Goal: Transaction & Acquisition: Download file/media

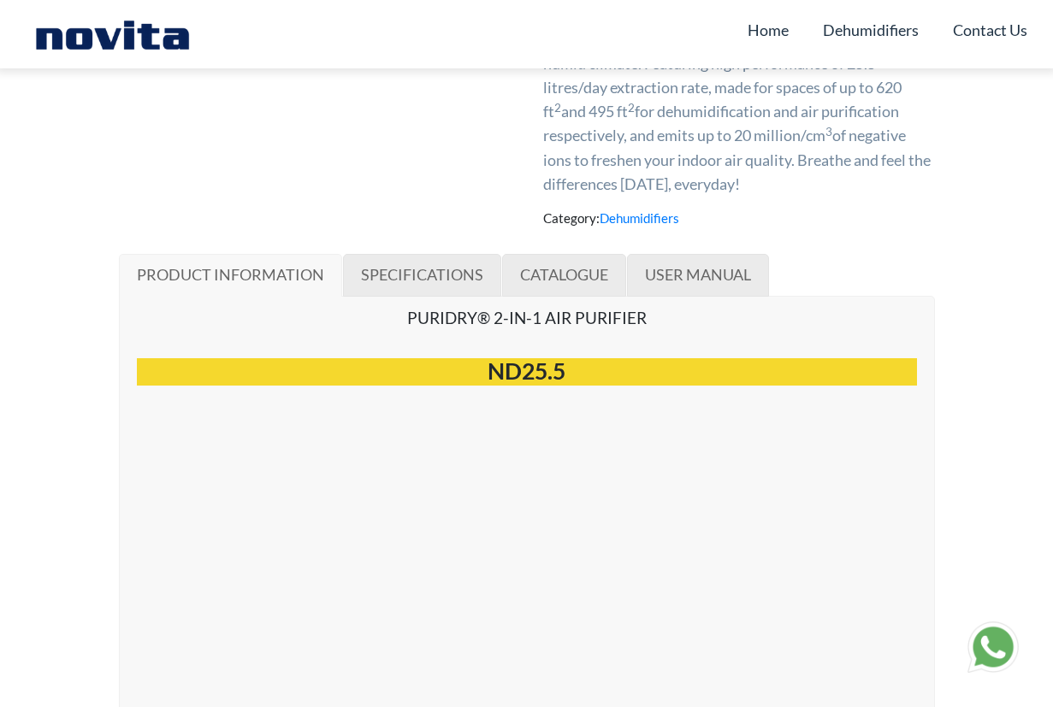
scroll to position [769, 0]
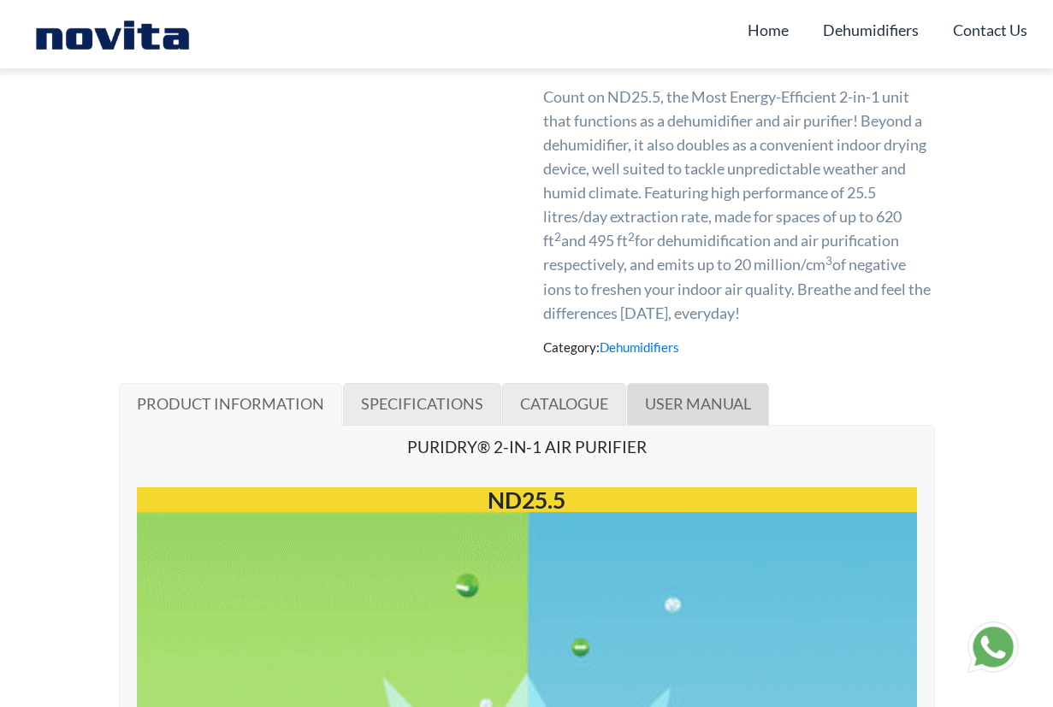
click at [683, 402] on span "USER MANUAL" at bounding box center [698, 403] width 106 height 19
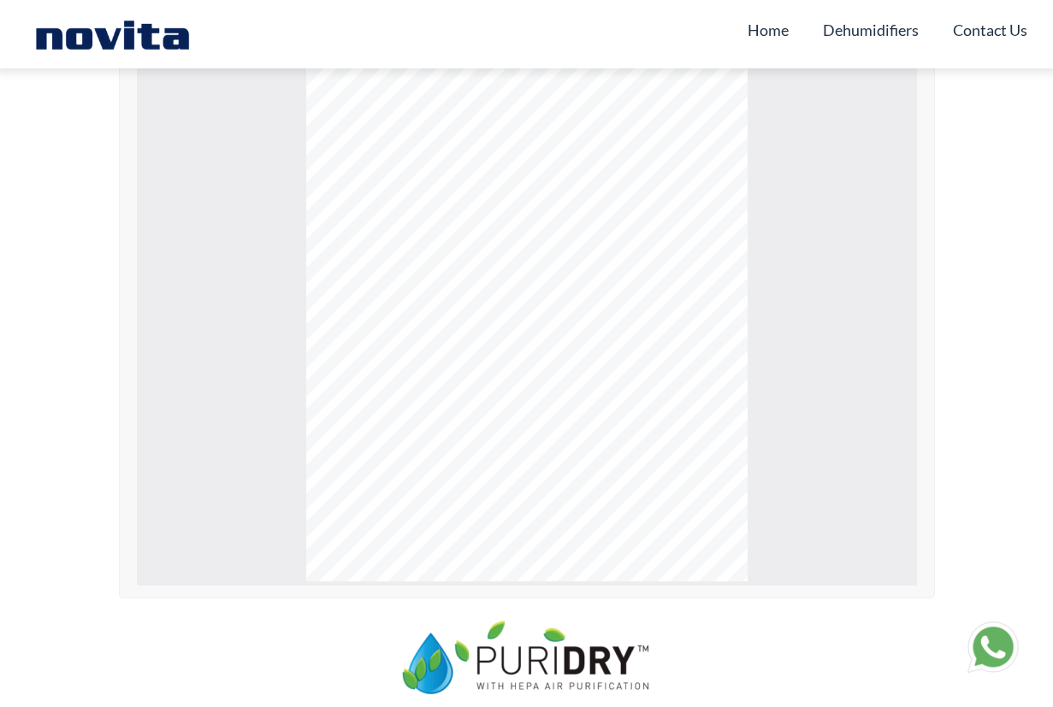
scroll to position [1323, 0]
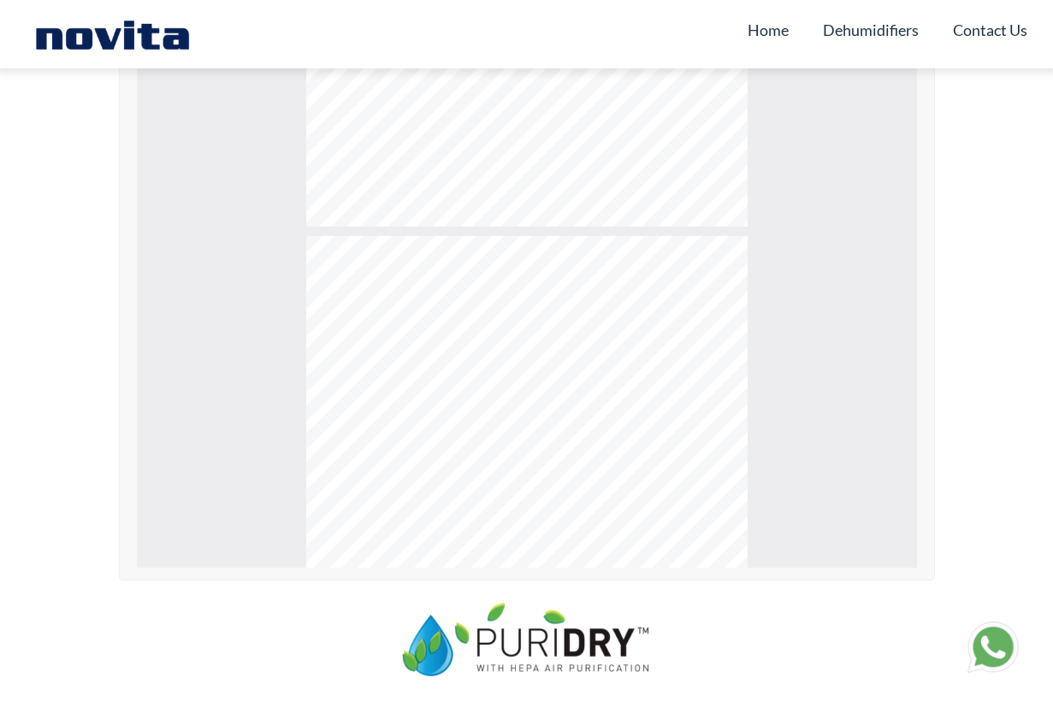
type input "*"
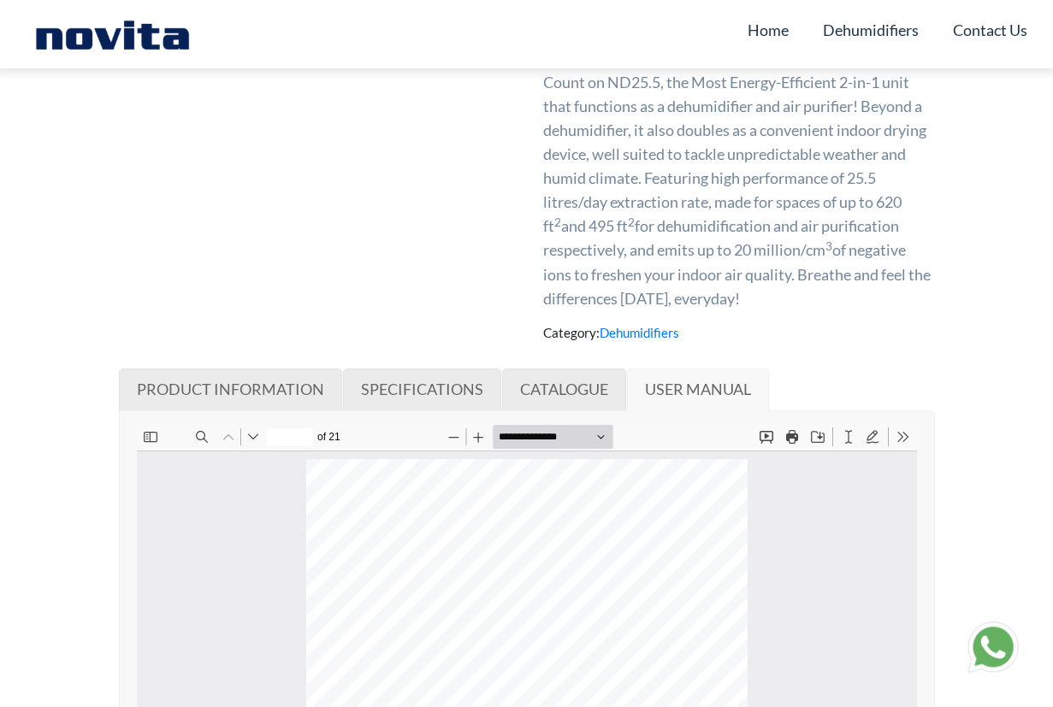
scroll to position [778, 0]
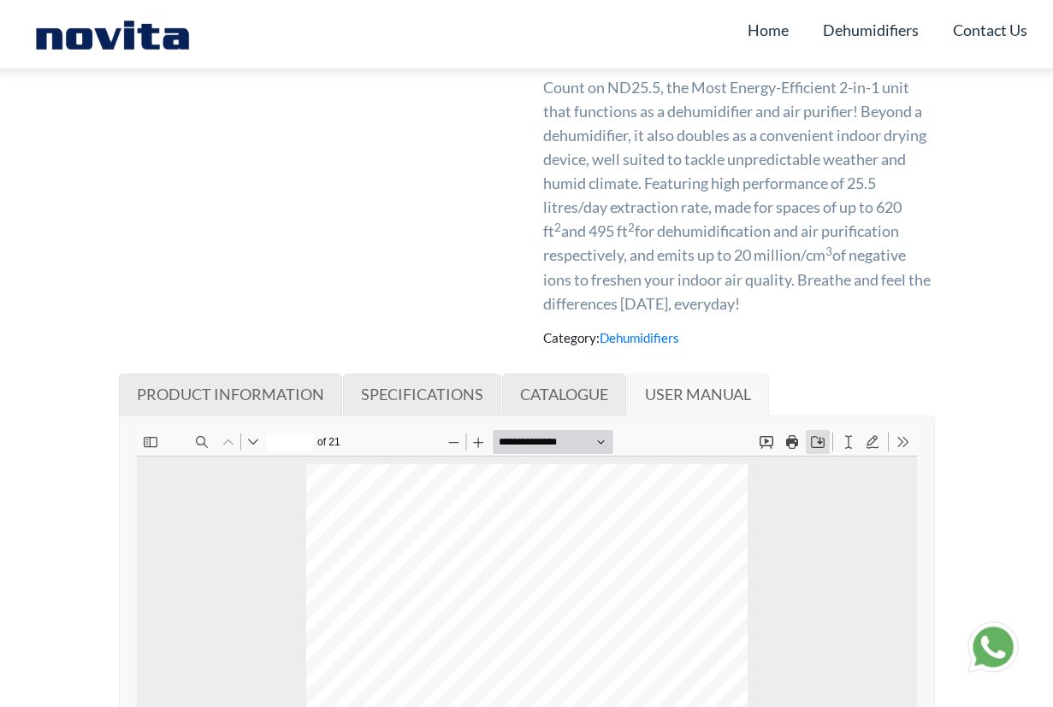
click at [816, 446] on button "Save" at bounding box center [817, 441] width 24 height 24
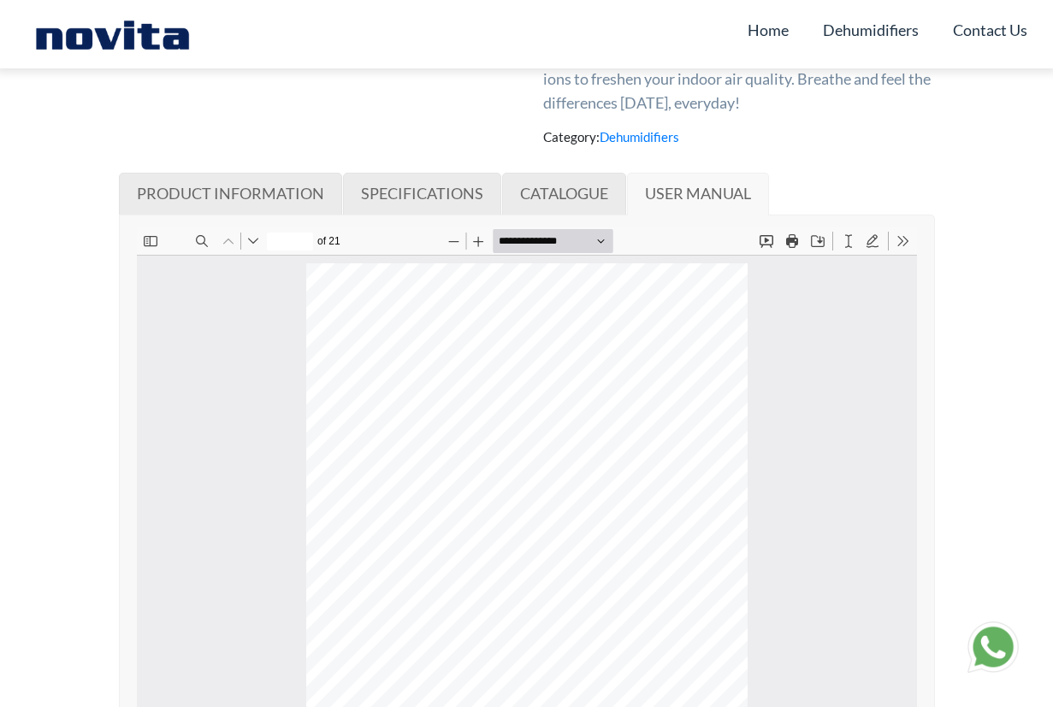
scroll to position [962, 0]
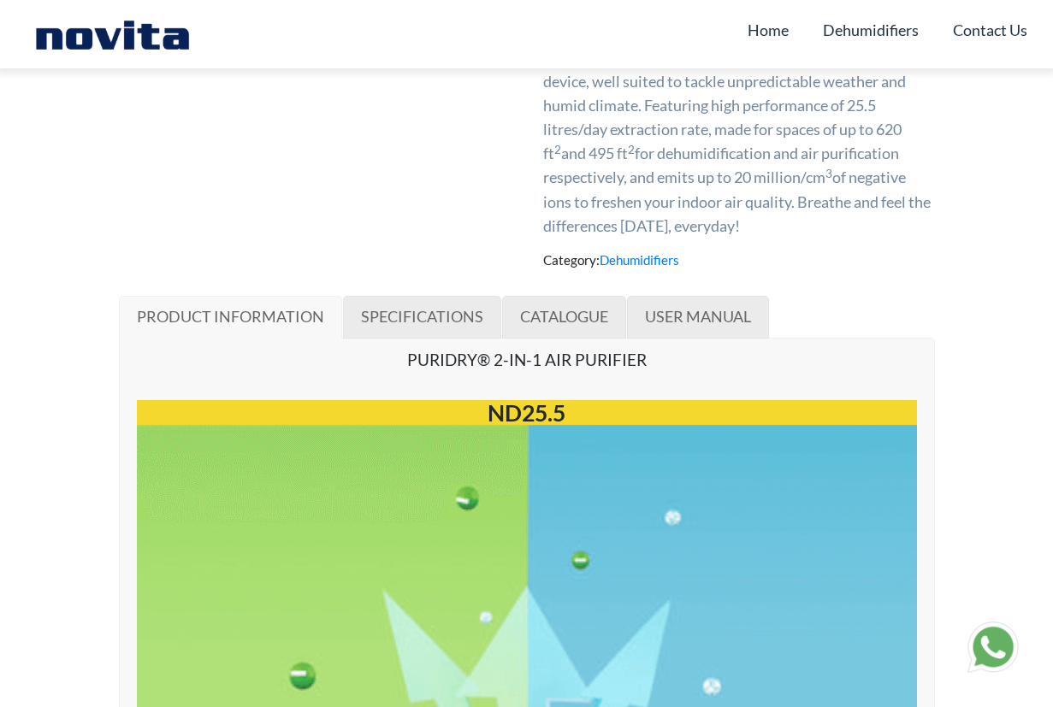
scroll to position [1048, 0]
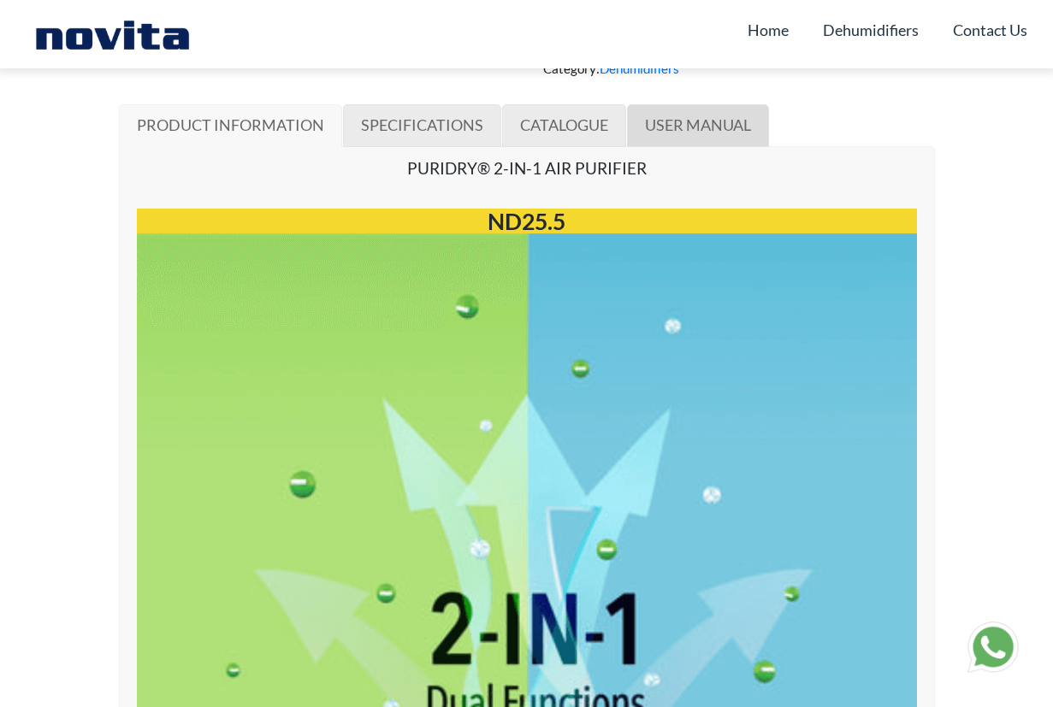
click at [680, 120] on span "USER MANUAL" at bounding box center [698, 124] width 106 height 19
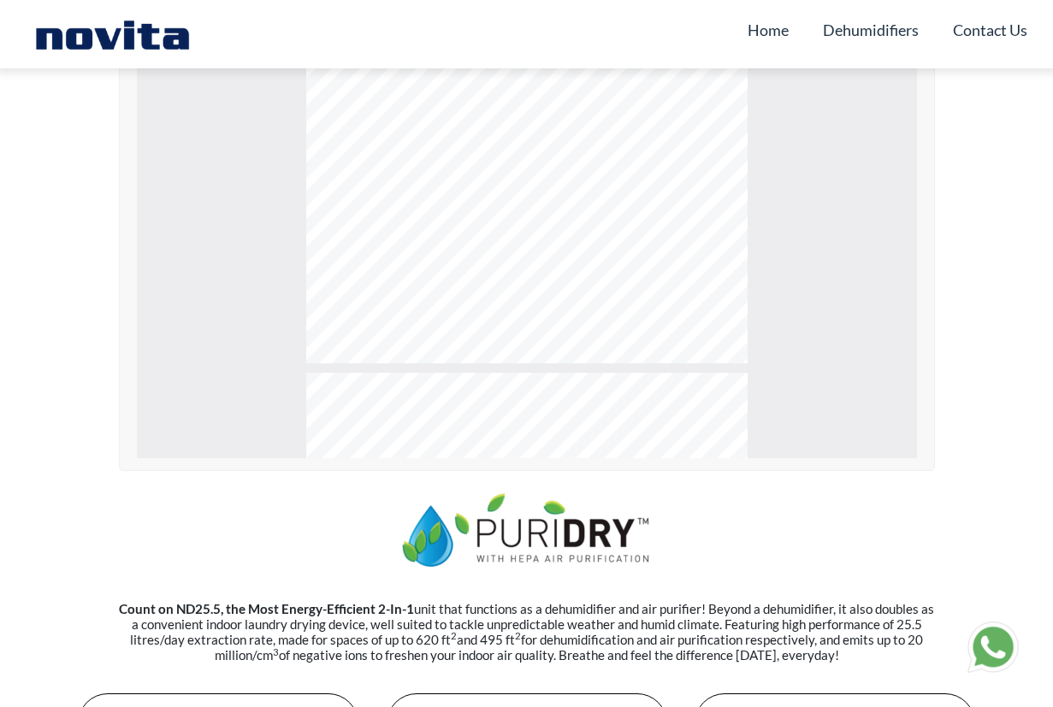
scroll to position [3517, 0]
type input "*"
